Goal: Task Accomplishment & Management: Complete application form

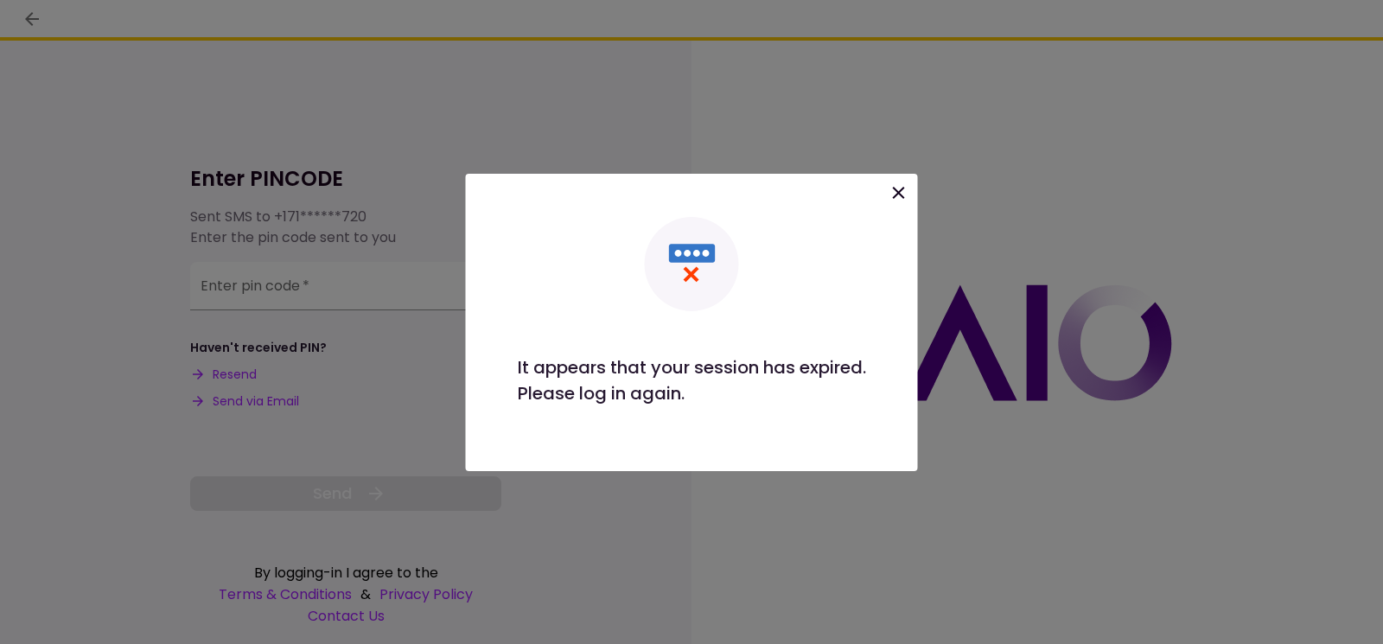
click at [899, 194] on icon at bounding box center [899, 193] width 12 height 12
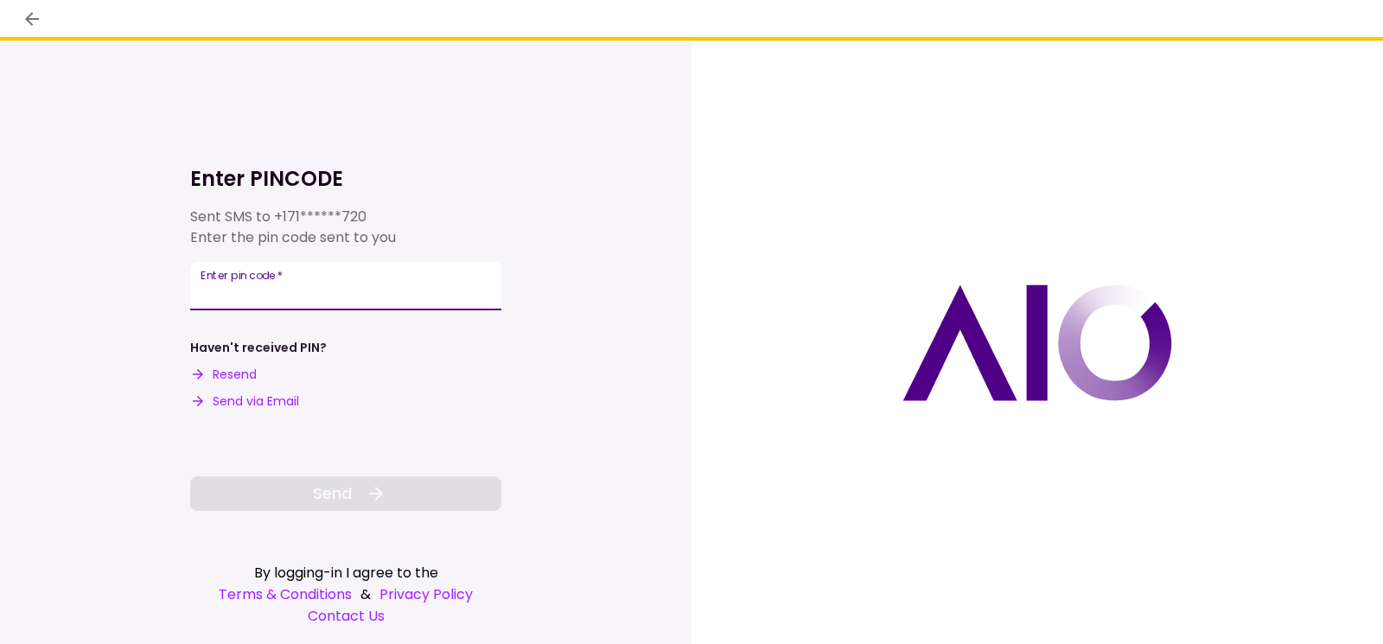
click at [282, 293] on input "Enter pin code   *" at bounding box center [345, 286] width 311 height 48
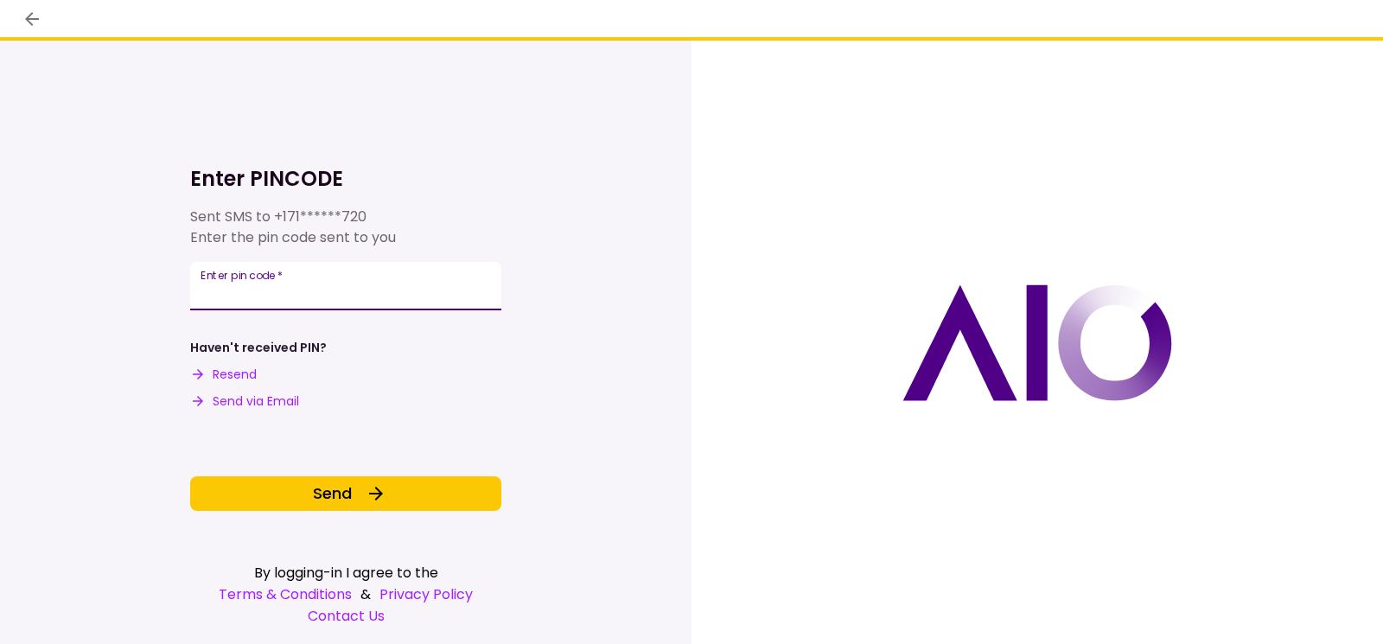
type input "**"
click at [245, 377] on button "Resend" at bounding box center [223, 375] width 67 height 18
click at [360, 296] on input "**" at bounding box center [345, 286] width 311 height 48
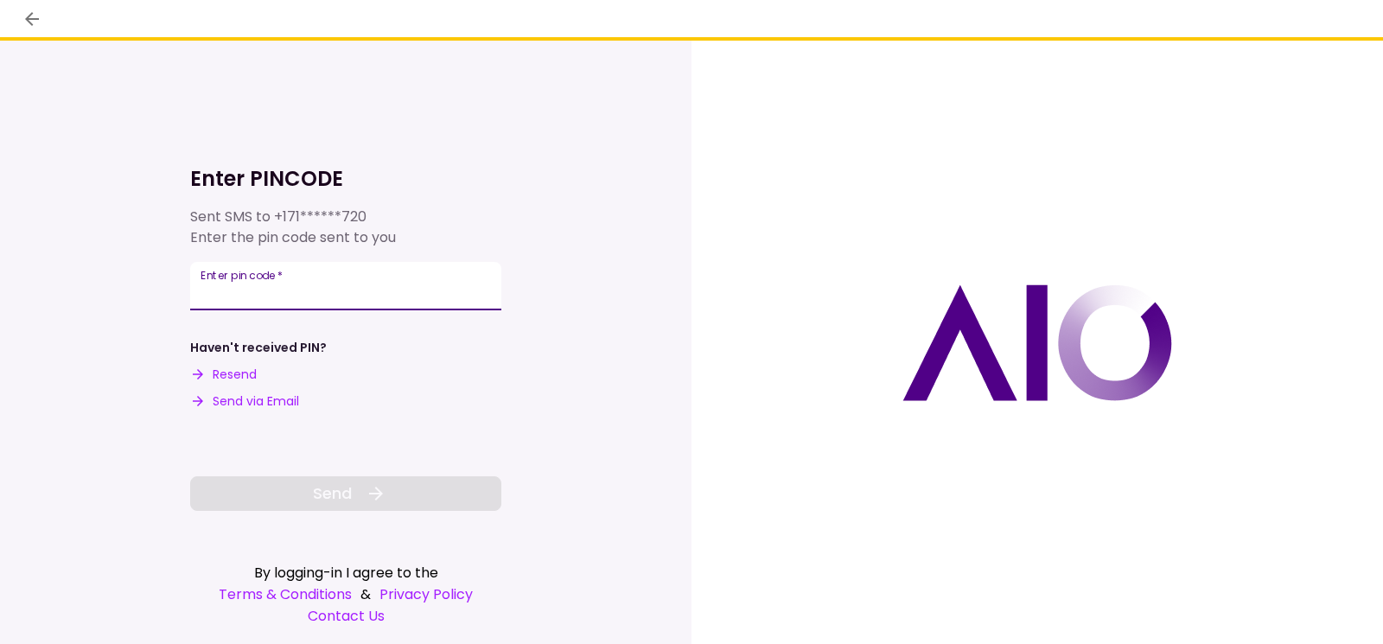
click at [243, 402] on button "Send via Email" at bounding box center [244, 401] width 109 height 18
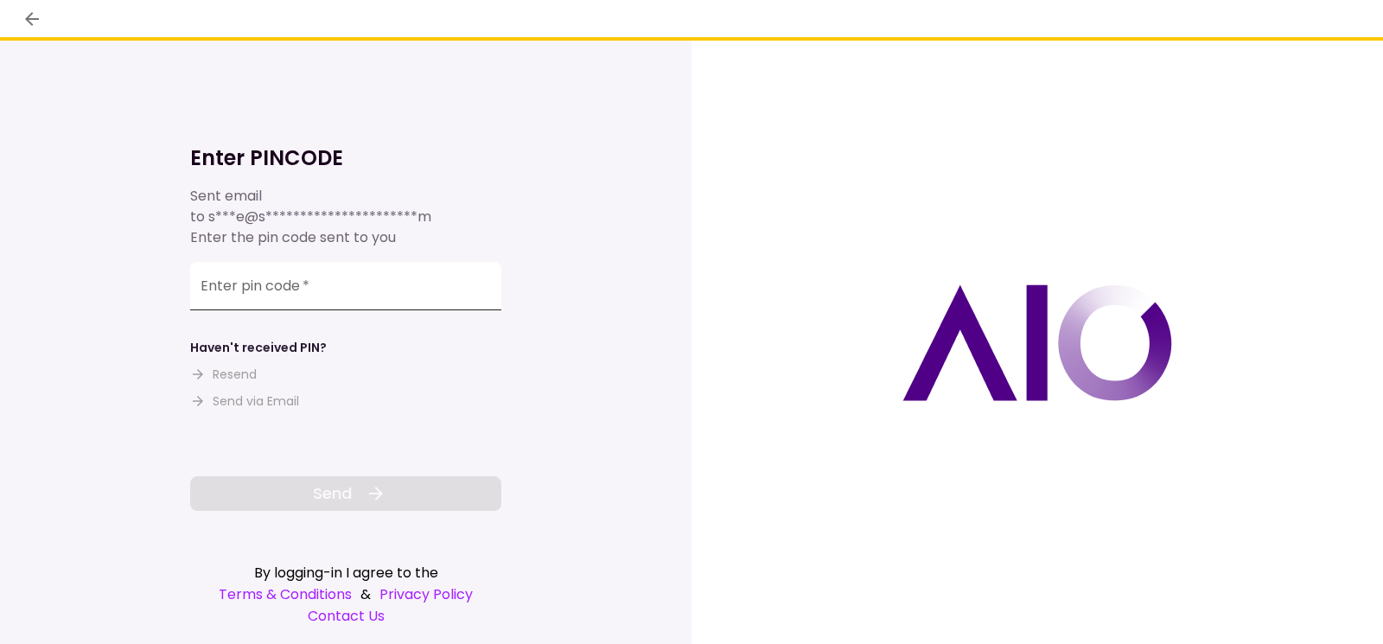
click at [232, 296] on input "Enter pin code   *" at bounding box center [345, 286] width 311 height 48
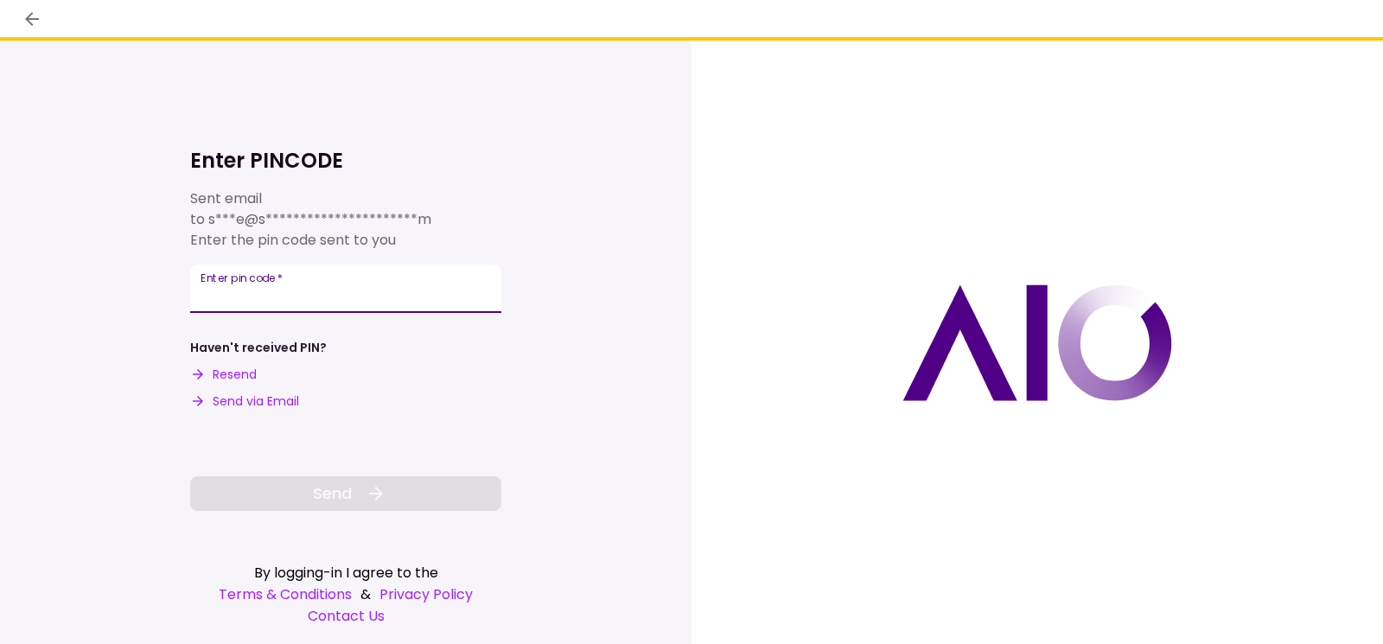
click at [388, 290] on input "Enter pin code   *" at bounding box center [345, 288] width 311 height 48
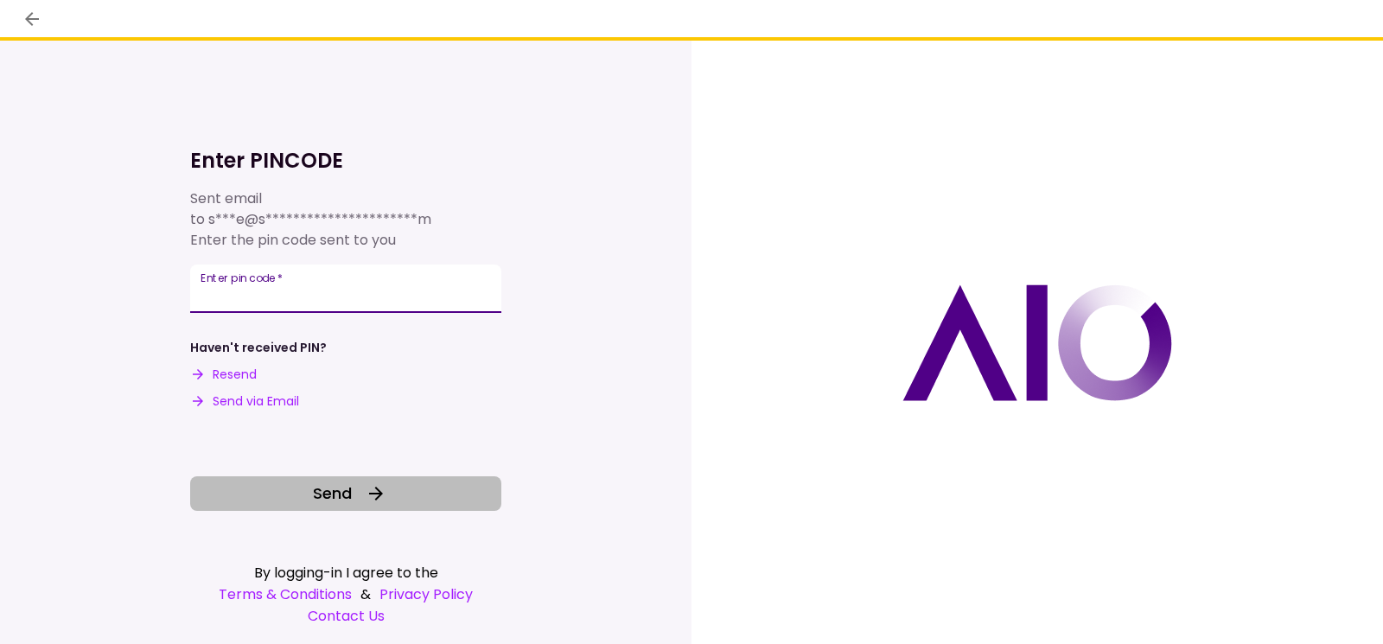
type input "******"
click at [334, 487] on span "Send" at bounding box center [332, 492] width 39 height 23
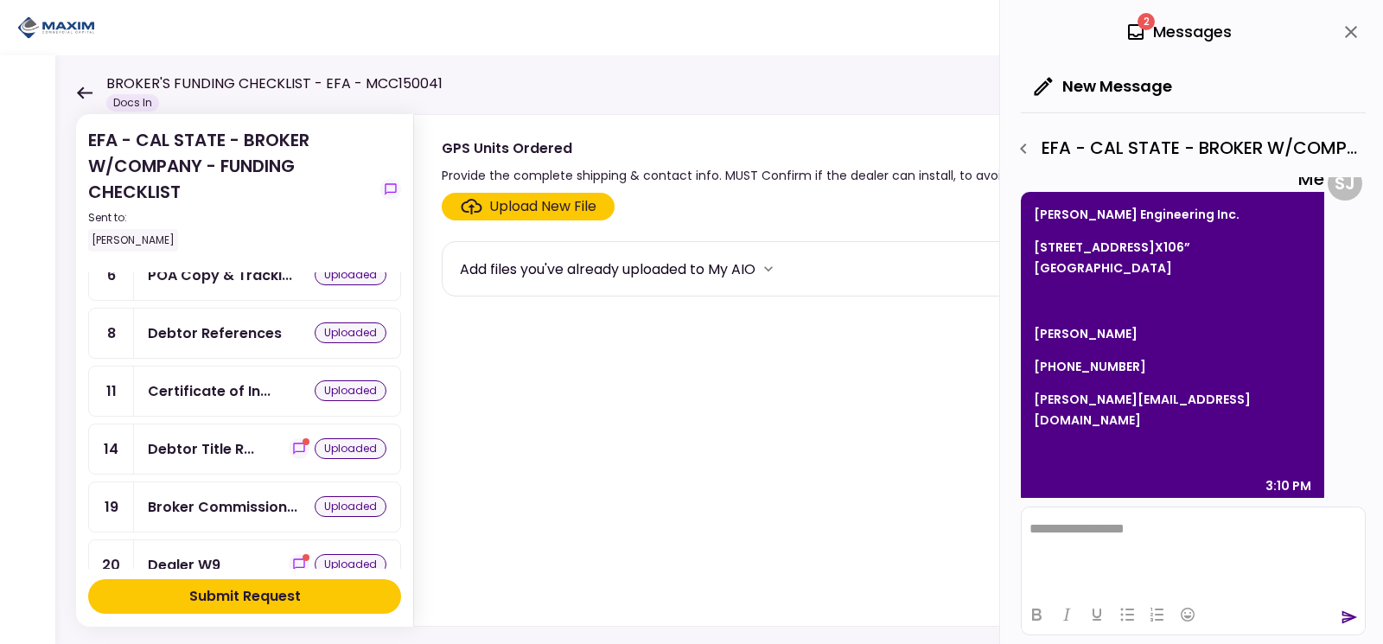
scroll to position [58, 0]
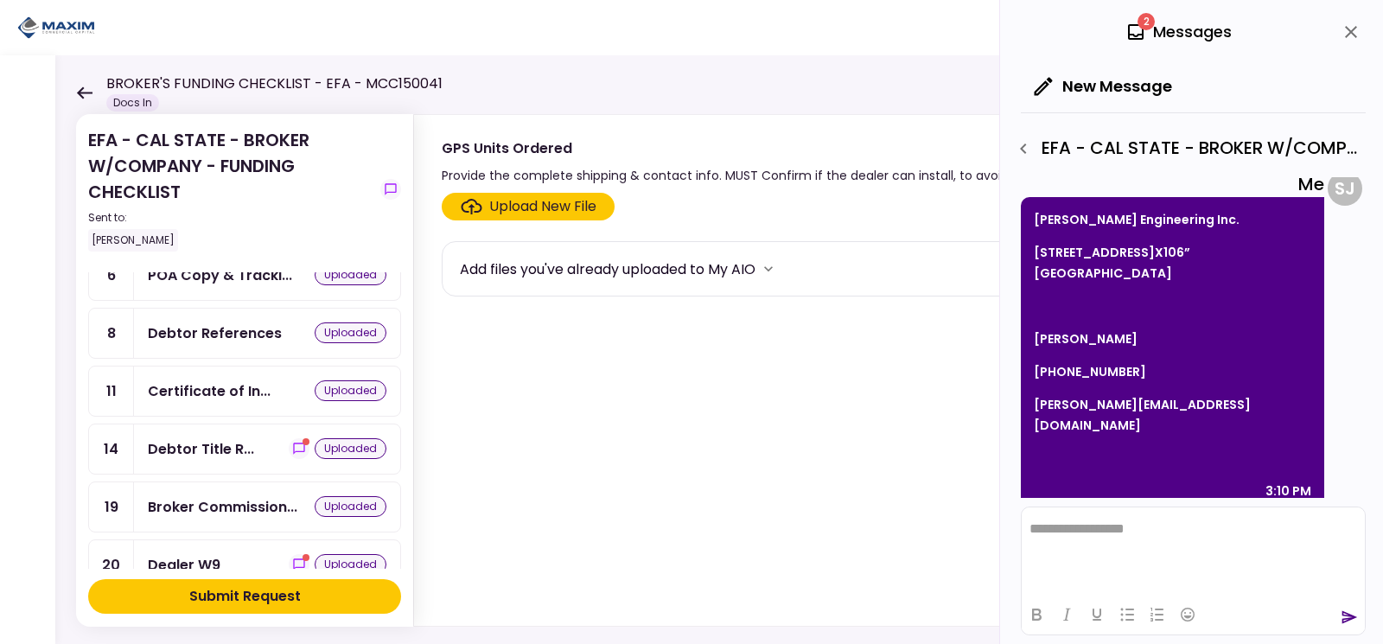
click at [1168, 27] on div "2 Messages" at bounding box center [1178, 32] width 106 height 26
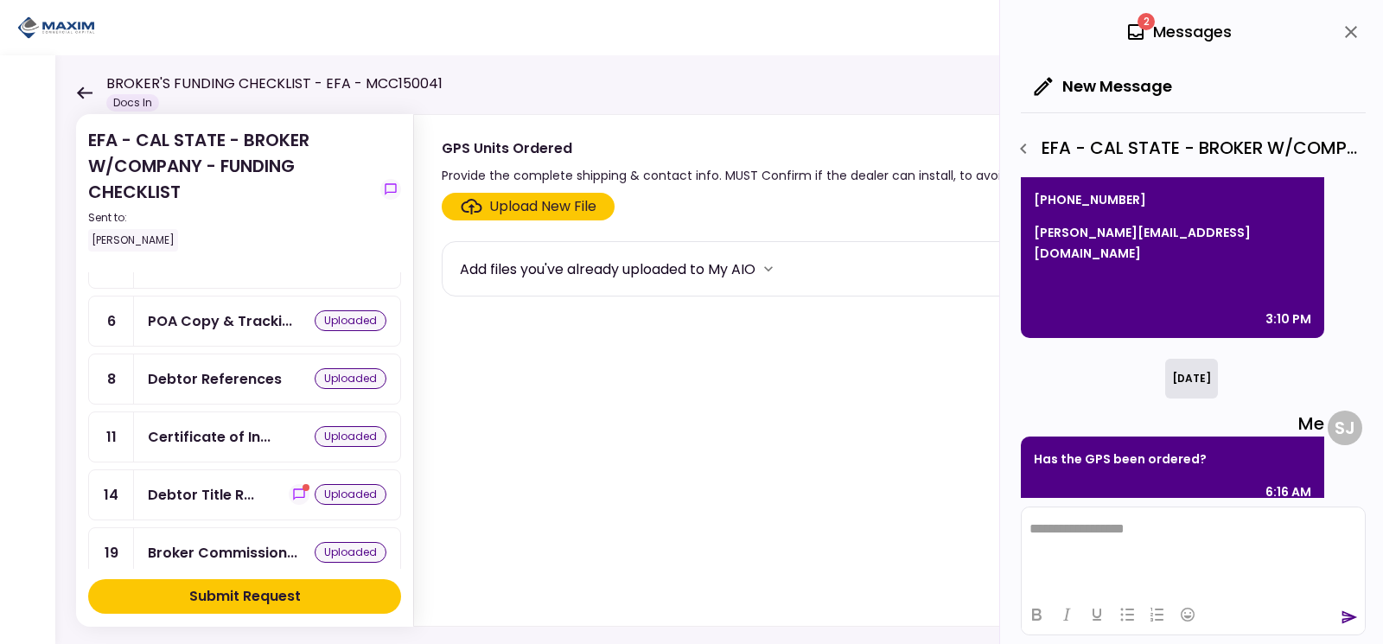
scroll to position [86, 0]
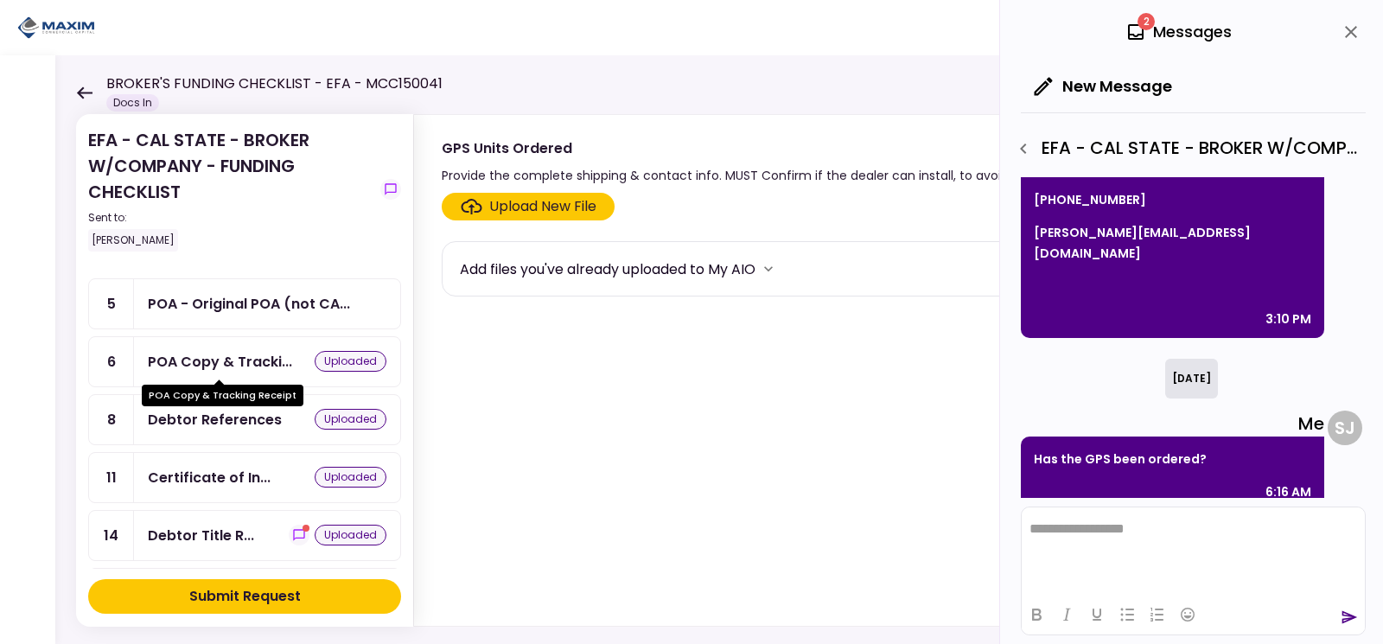
click at [240, 361] on div "POA Copy & Tracki..." at bounding box center [220, 362] width 144 height 22
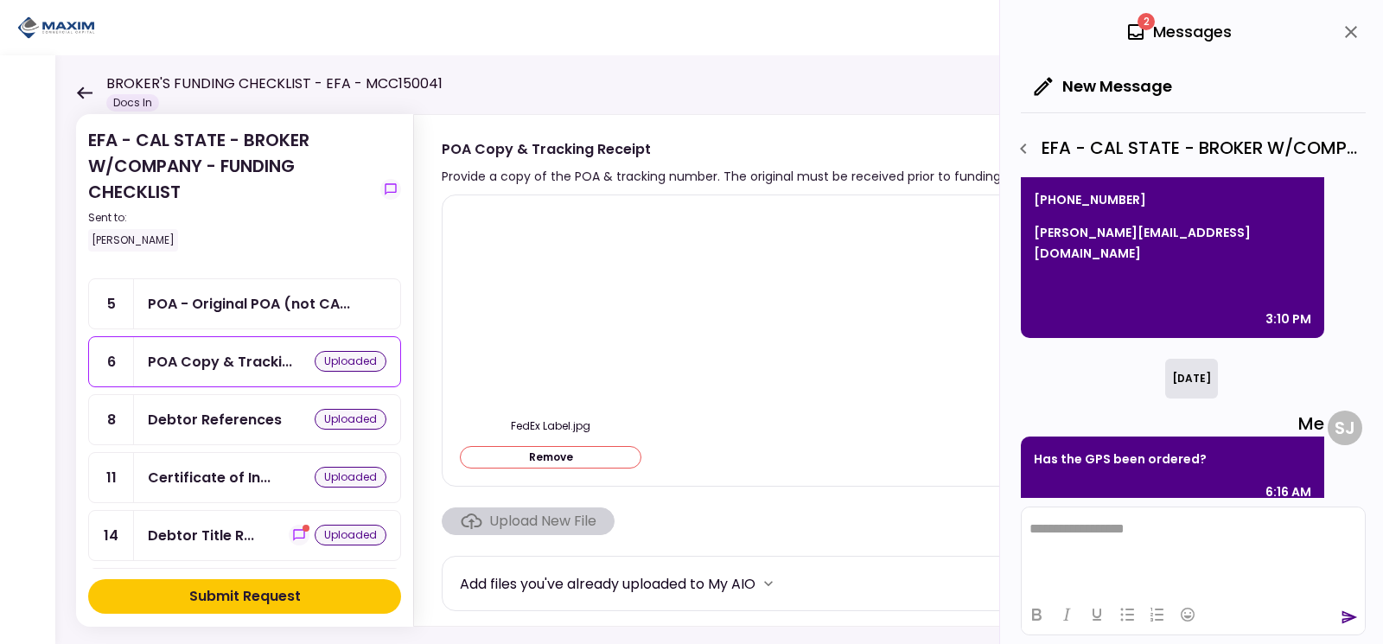
click at [550, 308] on img at bounding box center [550, 308] width 0 height 0
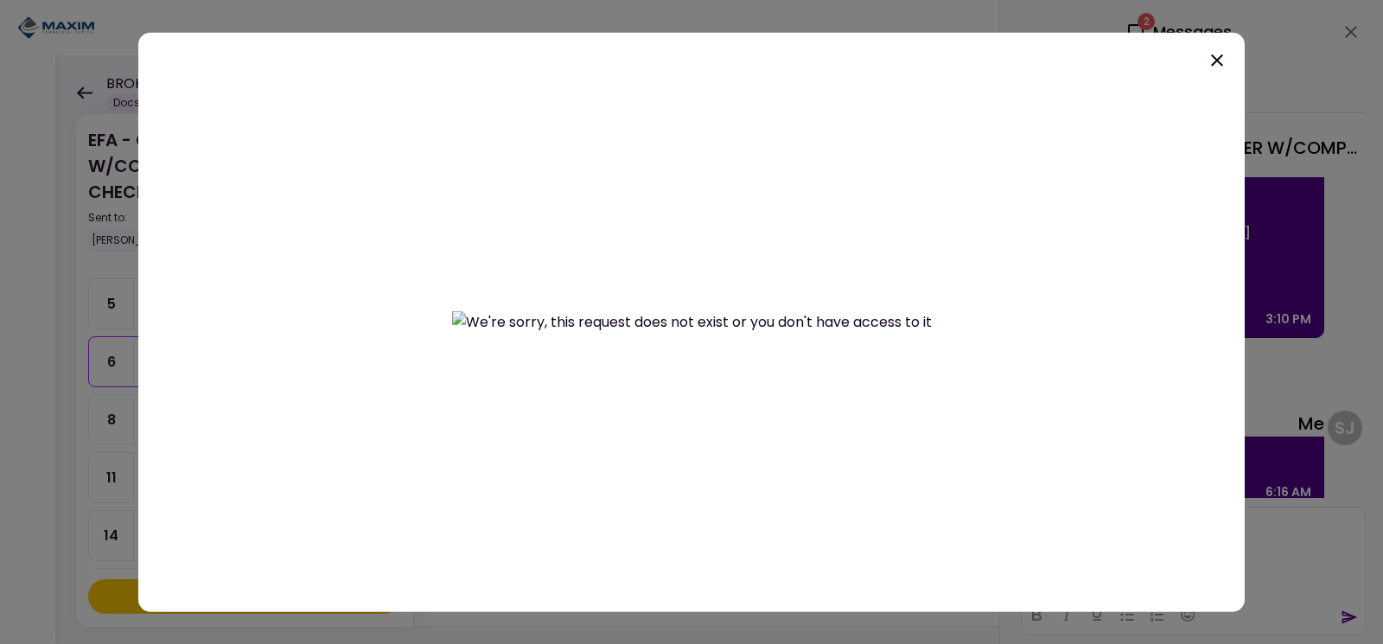
click at [683, 311] on img at bounding box center [692, 322] width 480 height 22
click at [1215, 60] on icon at bounding box center [1216, 59] width 21 height 21
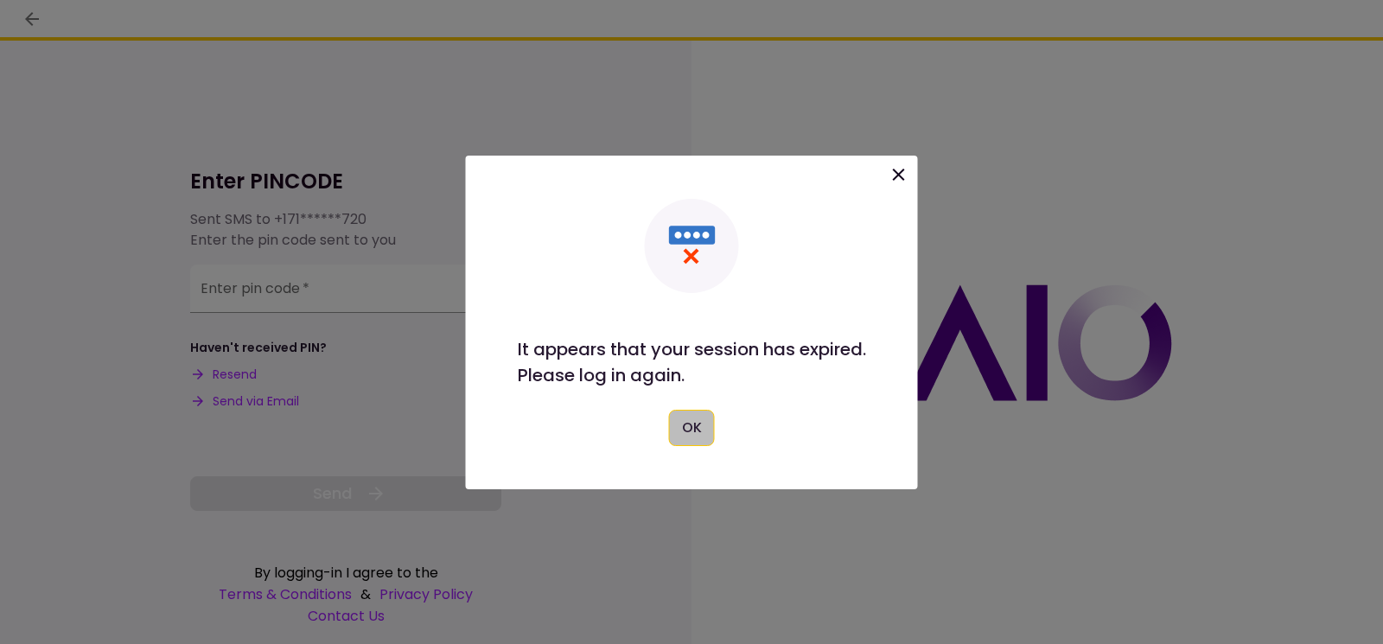
click at [694, 428] on button "OK" at bounding box center [692, 428] width 46 height 36
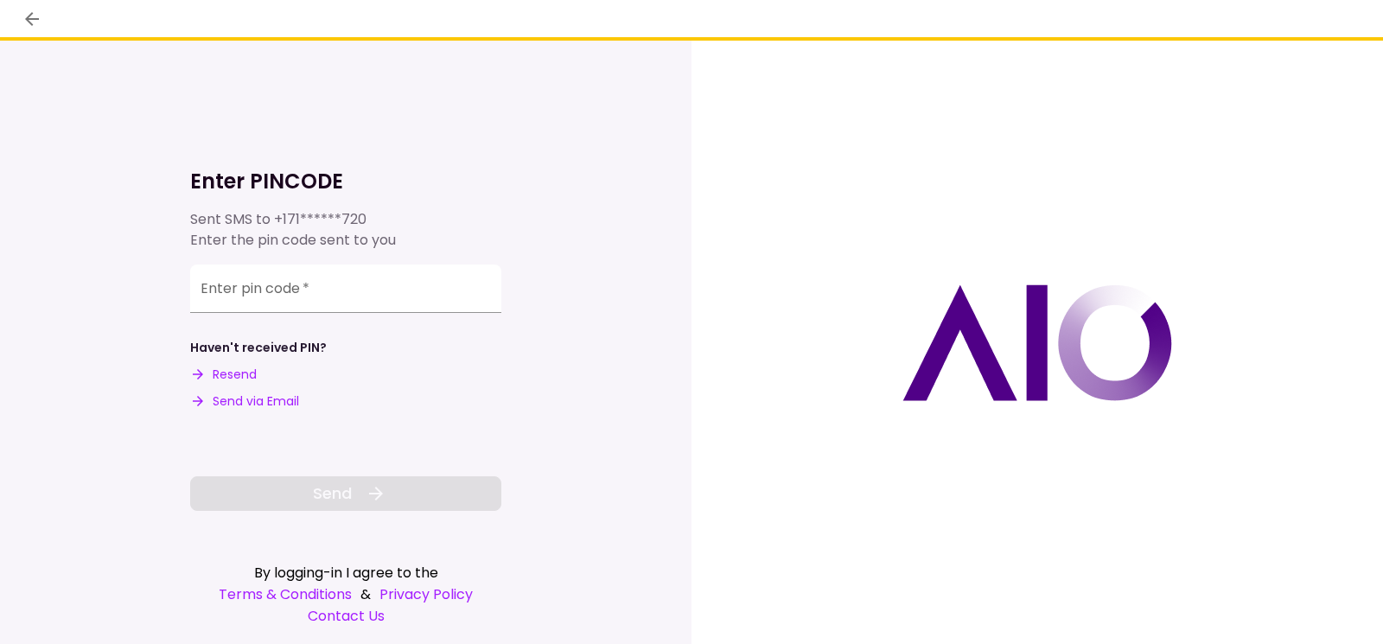
click at [238, 397] on button "Send via Email" at bounding box center [244, 401] width 109 height 18
